Goal: Information Seeking & Learning: Compare options

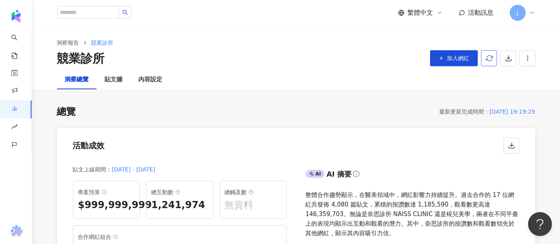
click at [489, 62] on span "button" at bounding box center [489, 58] width 7 height 8
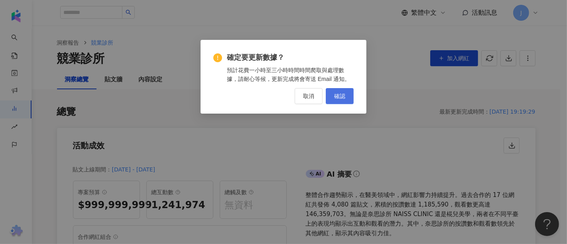
click at [335, 98] on span "確認" at bounding box center [339, 96] width 11 height 6
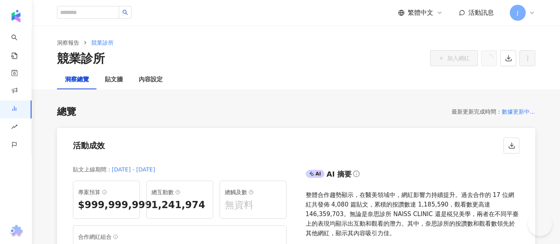
click at [275, 67] on div "競業診所 加入網紅" at bounding box center [296, 58] width 478 height 17
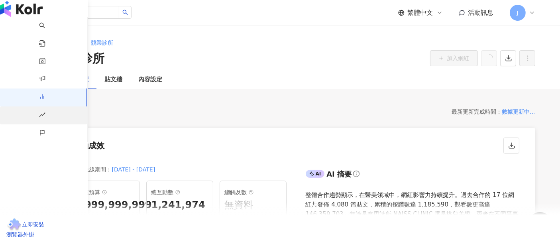
scroll to position [44, 0]
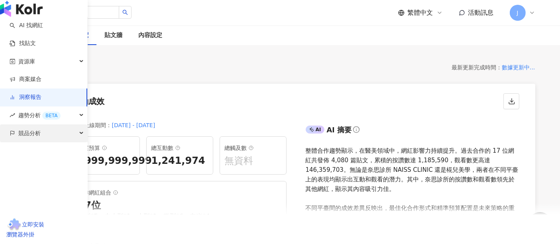
click at [38, 142] on span "競品分析" at bounding box center [29, 133] width 22 height 18
click at [39, 142] on span "競品分析" at bounding box center [29, 133] width 22 height 18
click at [41, 142] on div "競品分析" at bounding box center [43, 133] width 87 height 18
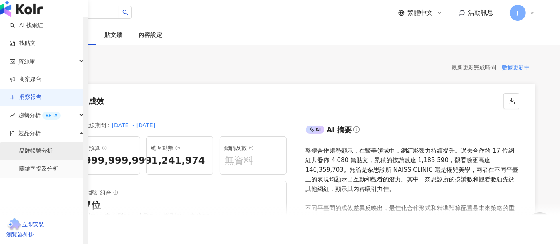
click at [43, 155] on link "品牌帳號分析" at bounding box center [35, 151] width 33 height 8
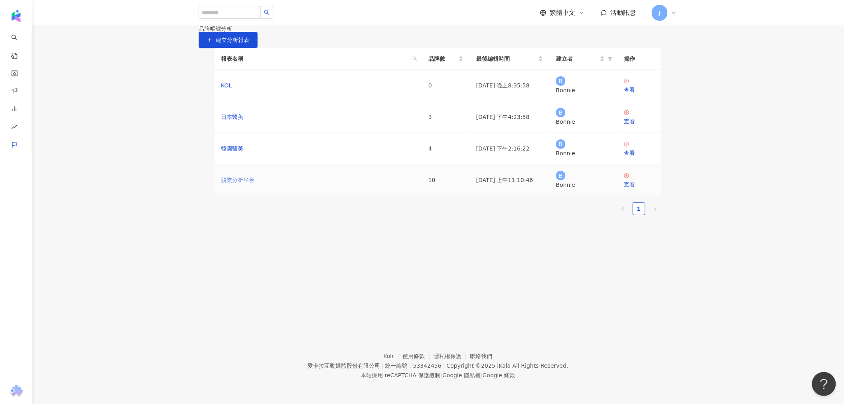
click at [237, 184] on link "競業分析平台" at bounding box center [237, 179] width 33 height 9
